Goal: Transaction & Acquisition: Purchase product/service

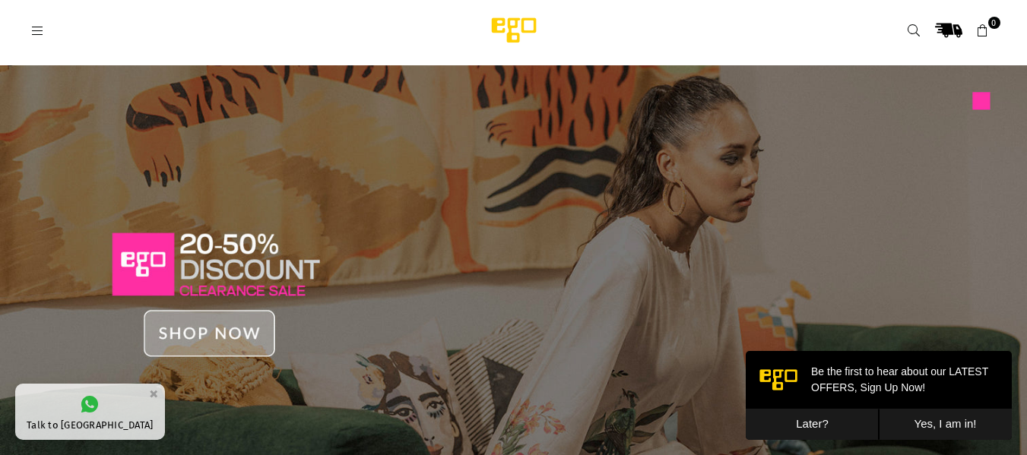
click at [40, 27] on icon at bounding box center [38, 31] width 14 height 14
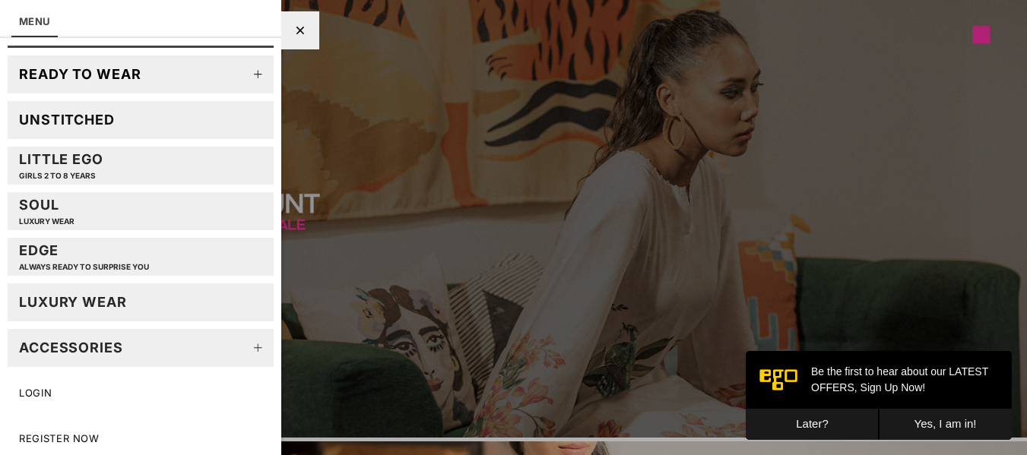
scroll to position [65, 0]
click at [228, 72] on link "Ready to wear" at bounding box center [141, 74] width 266 height 38
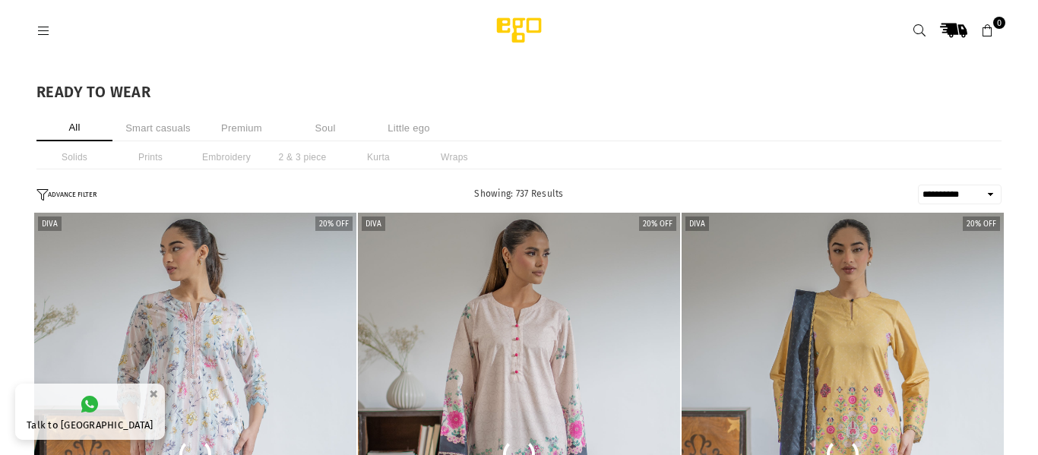
select select "**********"
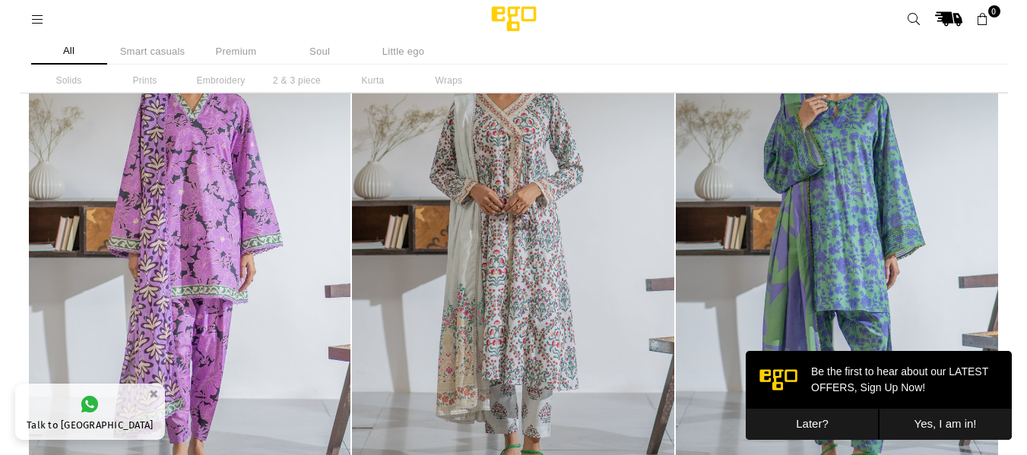
scroll to position [645, 0]
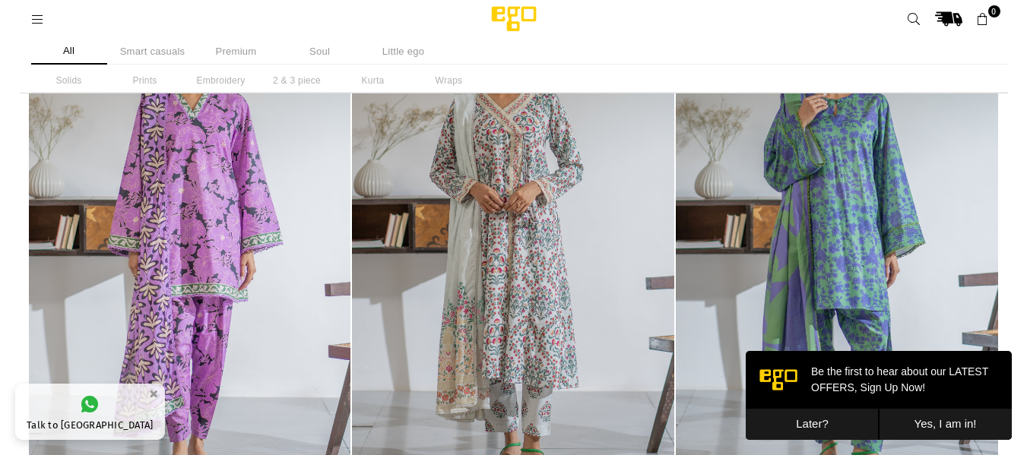
click at [825, 419] on button "Later?" at bounding box center [812, 424] width 133 height 31
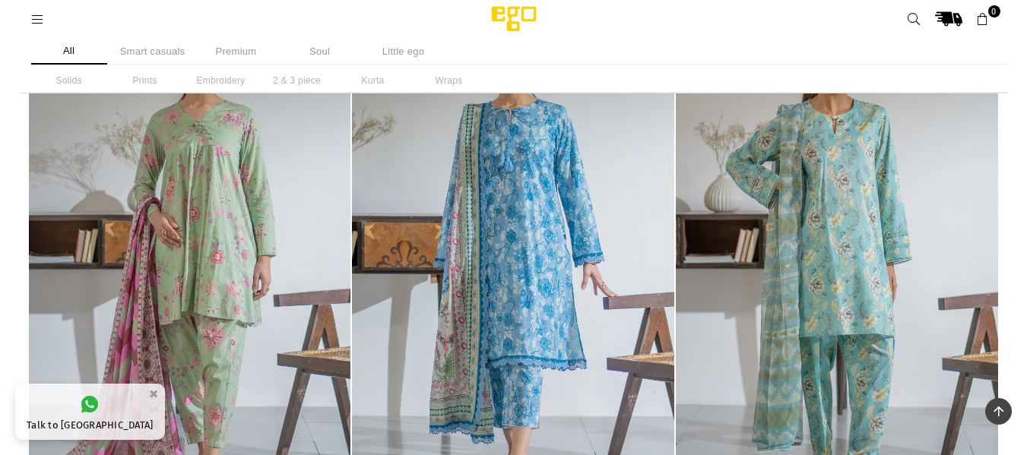
scroll to position [2215, 0]
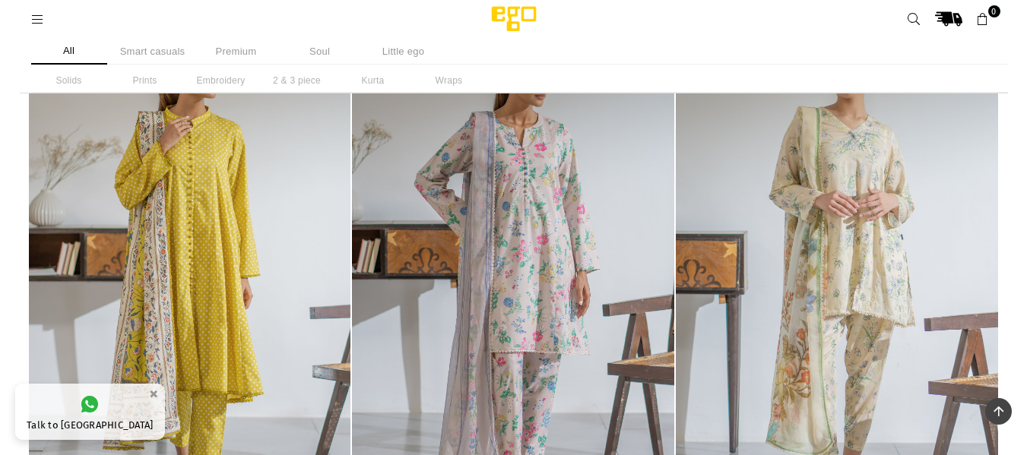
click at [82, 82] on li "Solids" at bounding box center [69, 80] width 76 height 24
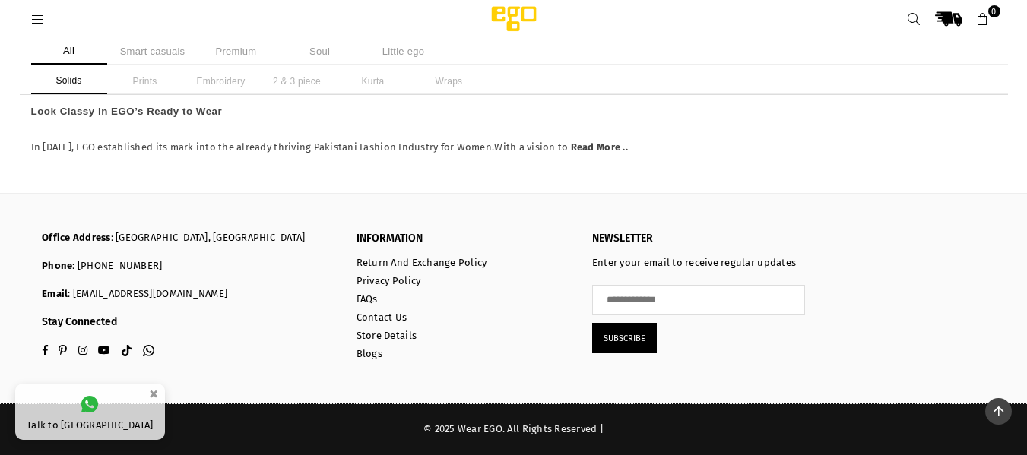
scroll to position [2978, 0]
click at [405, 55] on li "Little ego" at bounding box center [404, 51] width 76 height 27
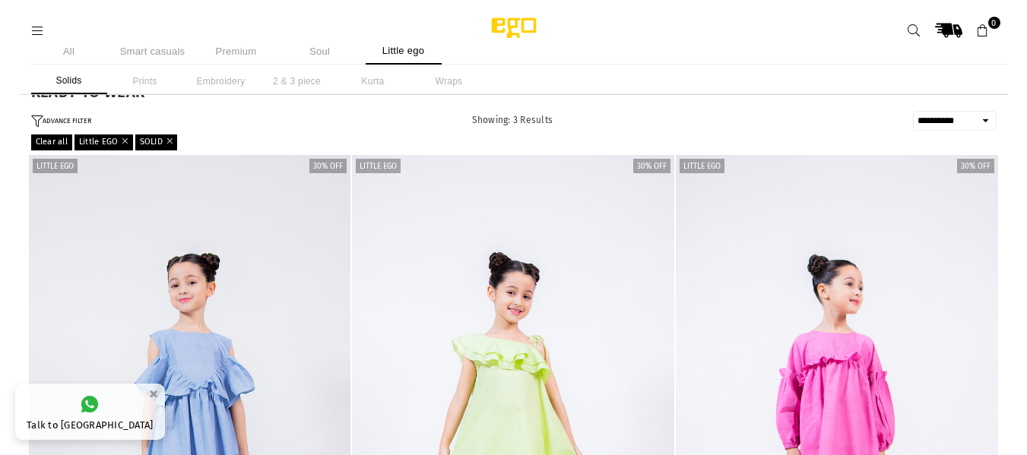
click at [138, 78] on li "Prints" at bounding box center [145, 81] width 76 height 26
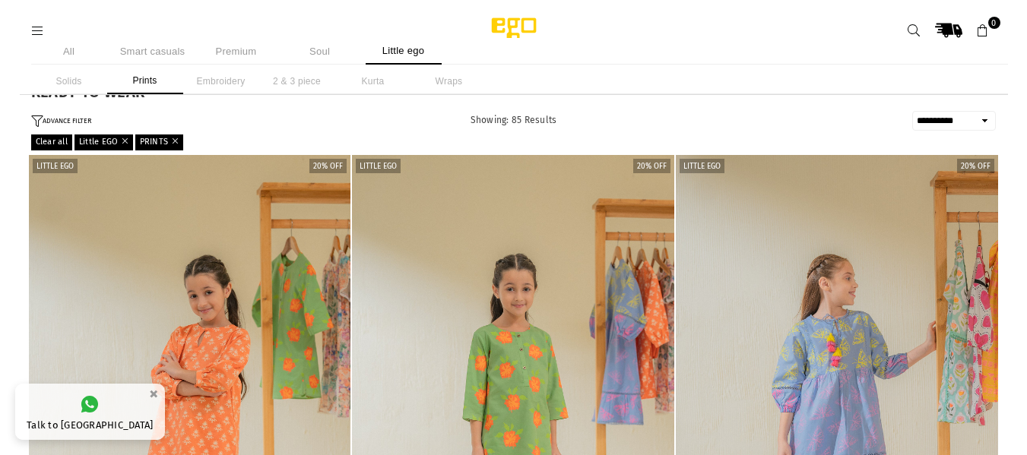
click at [183, 139] on link "PRINTS" at bounding box center [159, 142] width 48 height 15
click at [30, 24] on link at bounding box center [37, 29] width 27 height 11
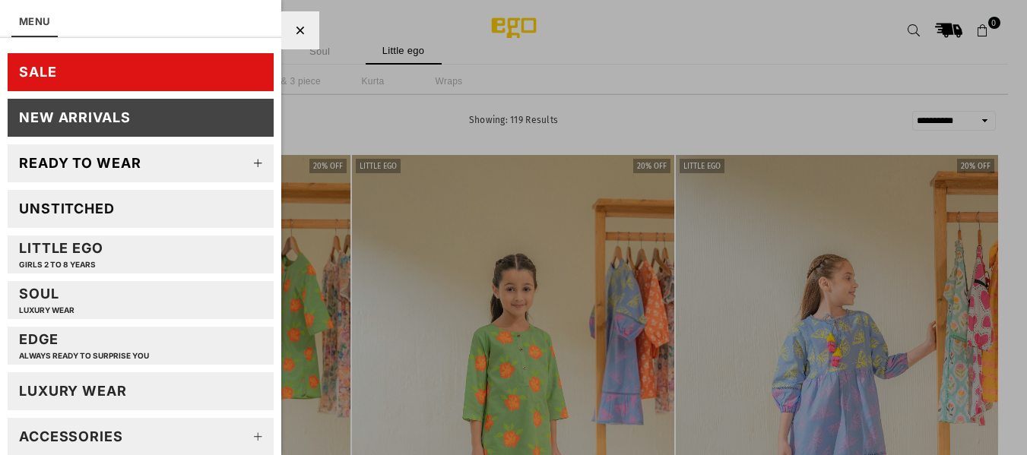
scroll to position [89, 0]
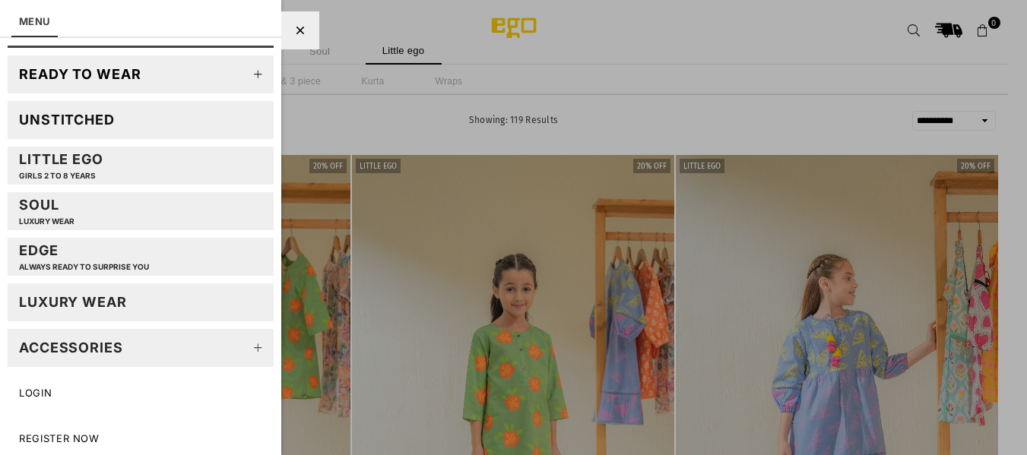
click at [245, 350] on icon at bounding box center [258, 348] width 30 height 30
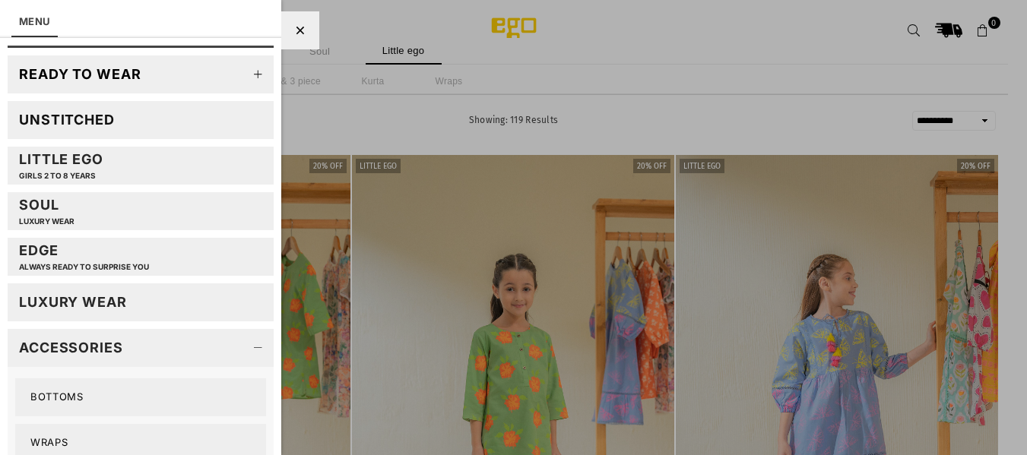
scroll to position [230, 0]
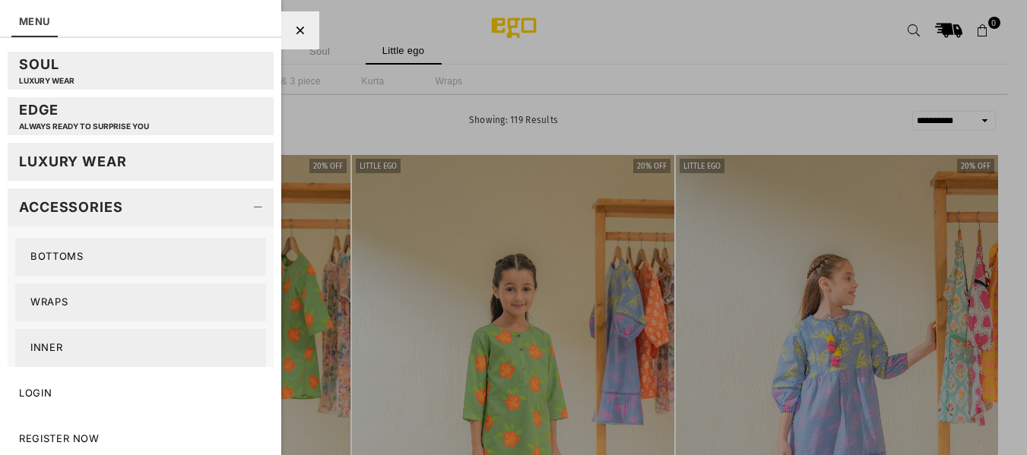
click at [123, 255] on link "Bottoms" at bounding box center [140, 257] width 251 height 38
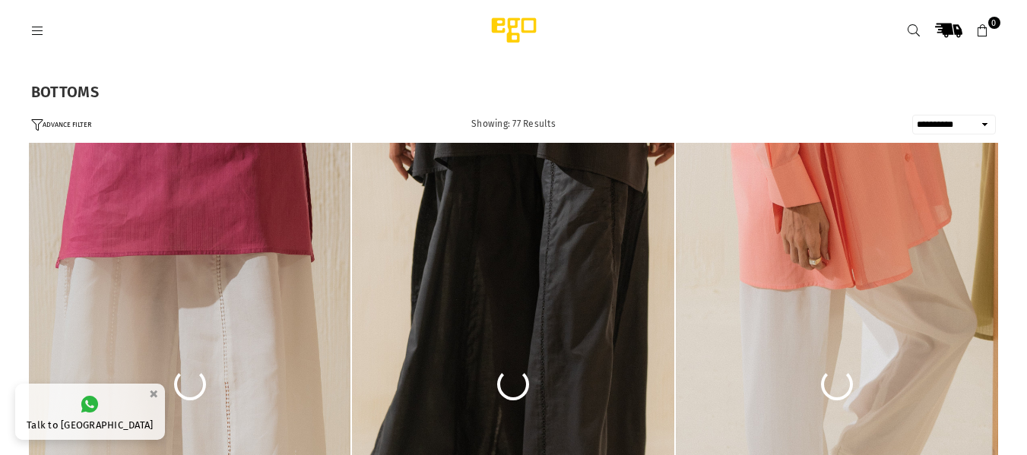
select select "**********"
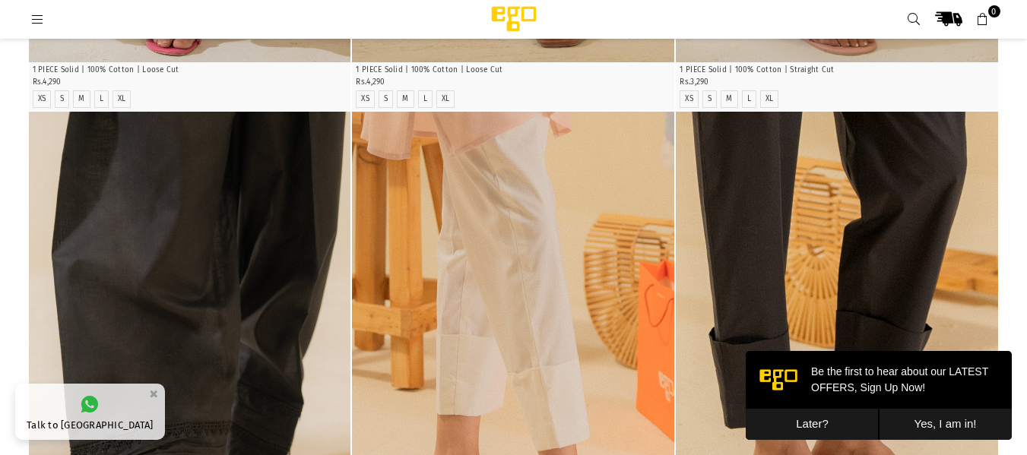
scroll to position [807, 0]
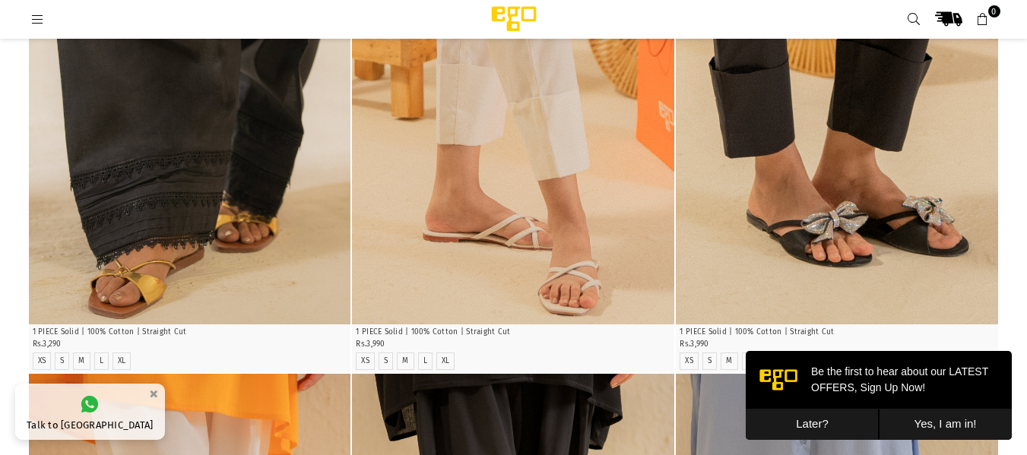
click at [812, 422] on button "Later?" at bounding box center [812, 424] width 133 height 31
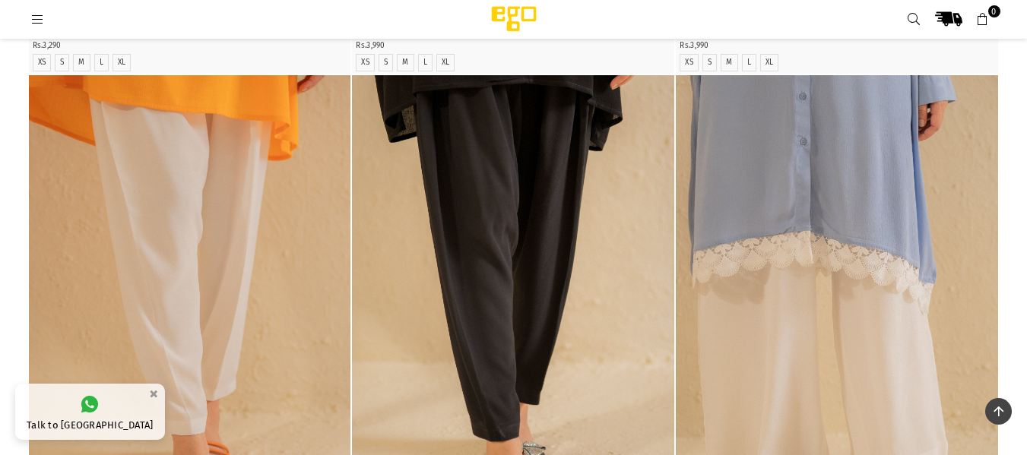
scroll to position [1107, 0]
click at [762, 224] on img "1 / 4" at bounding box center [837, 315] width 322 height 483
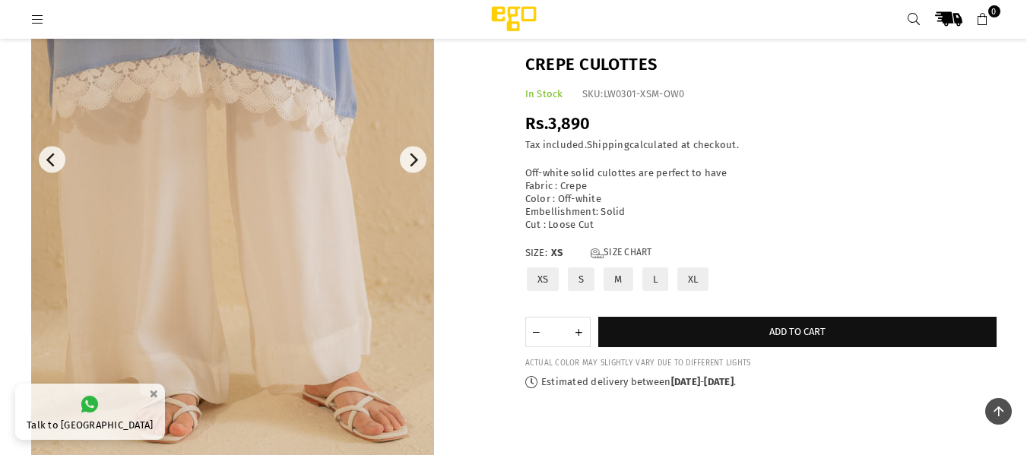
scroll to position [229, 0]
